Goal: Information Seeking & Learning: Check status

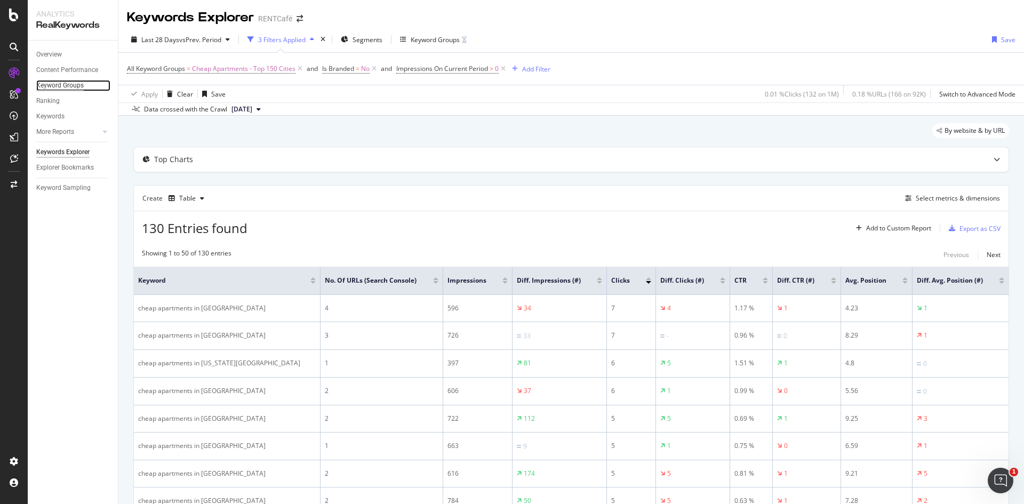
click at [69, 86] on div "Keyword Groups" at bounding box center [59, 85] width 47 height 11
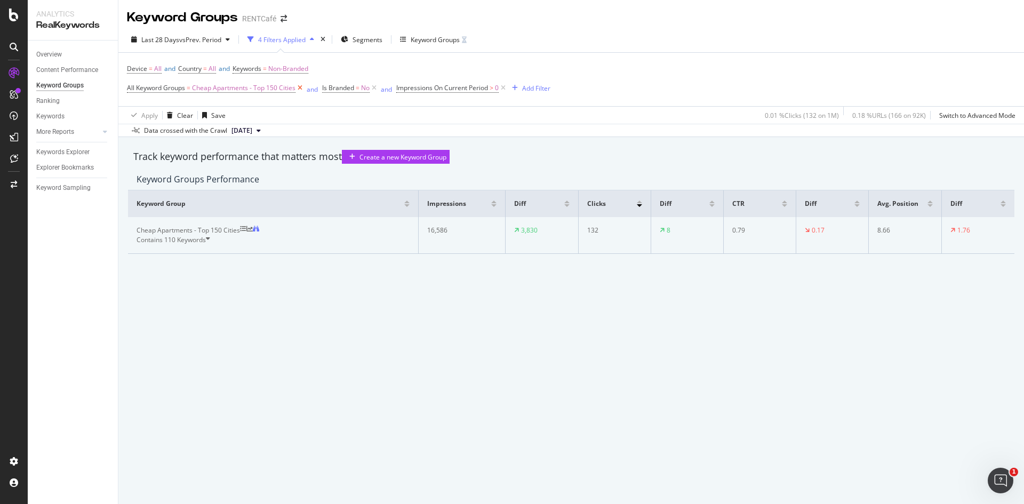
click at [299, 89] on icon at bounding box center [300, 88] width 9 height 11
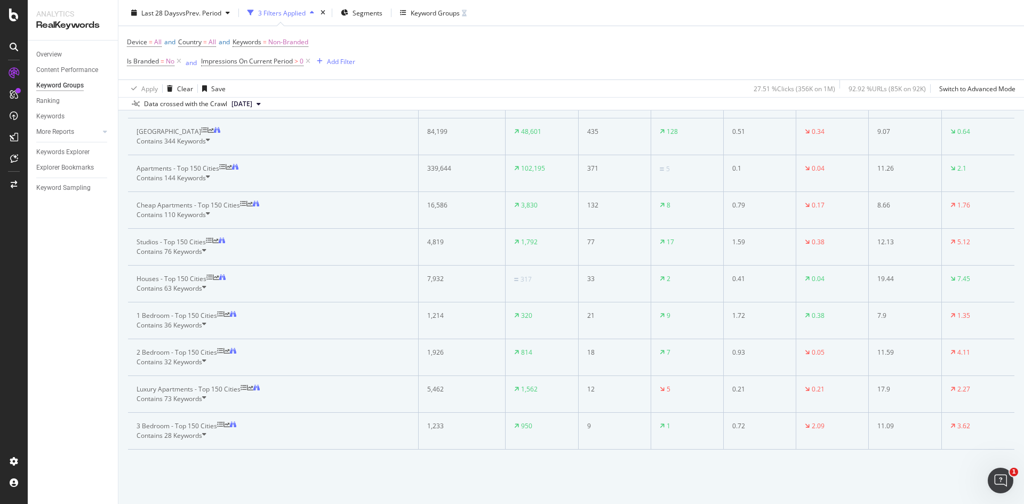
scroll to position [588, 0]
click at [230, 421] on icon at bounding box center [227, 424] width 6 height 6
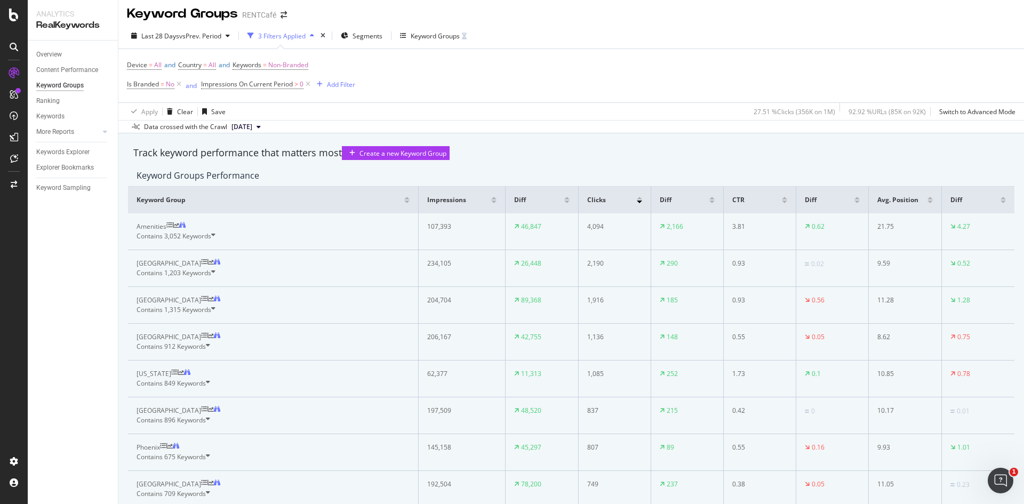
scroll to position [0, 0]
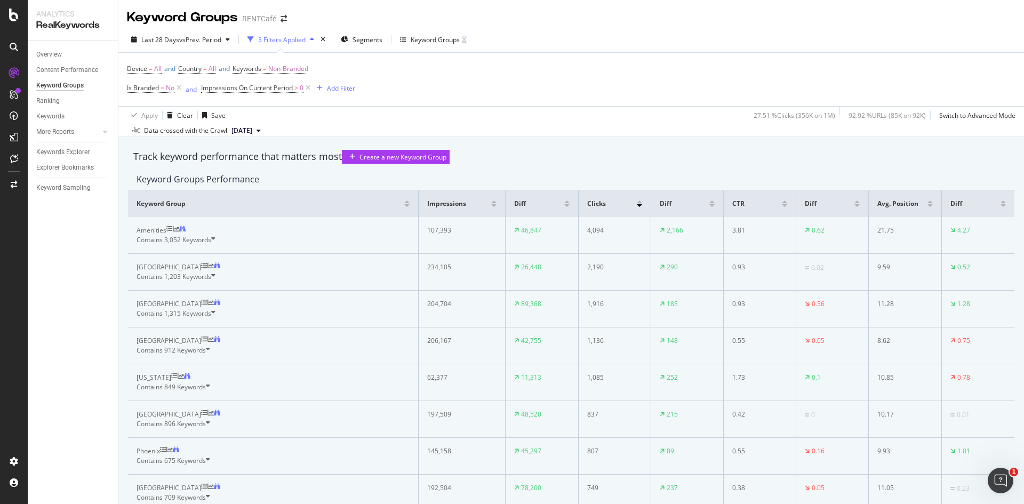
click at [265, 124] on button "[DATE]" at bounding box center [246, 130] width 38 height 13
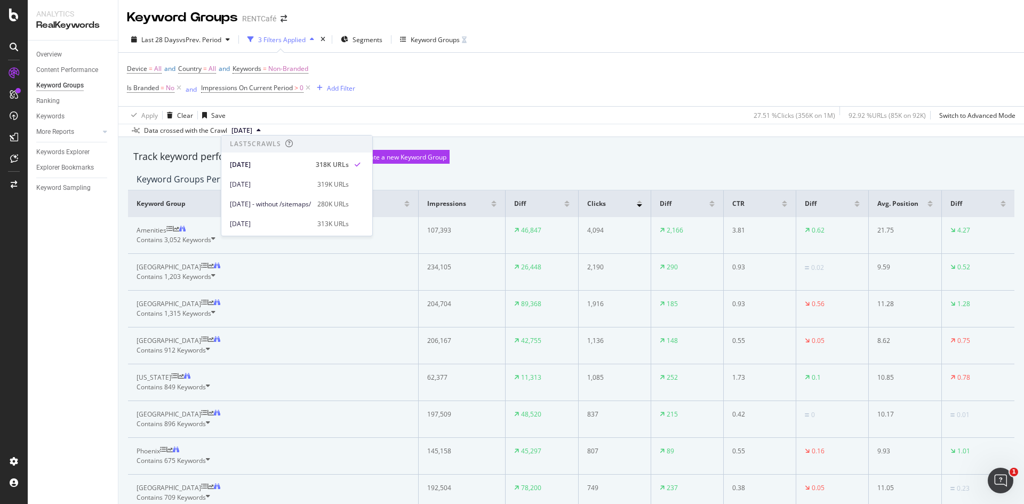
click at [392, 113] on div "Apply Clear Save 27.51 % Clicks ( 356K on 1M ) 92.92 % URLs ( 85K on 92K ) Swit…" at bounding box center [571, 115] width 906 height 18
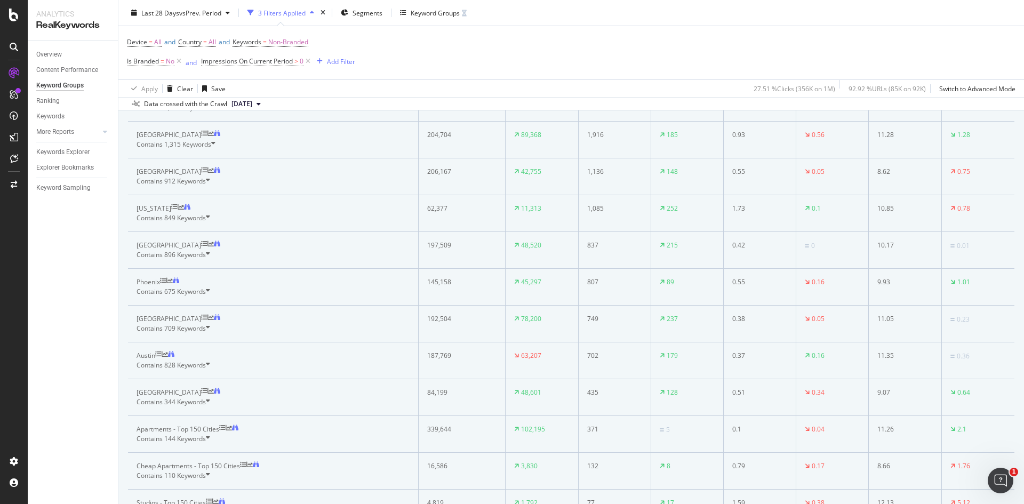
scroll to position [751, 0]
